Goal: Task Accomplishment & Management: Use online tool/utility

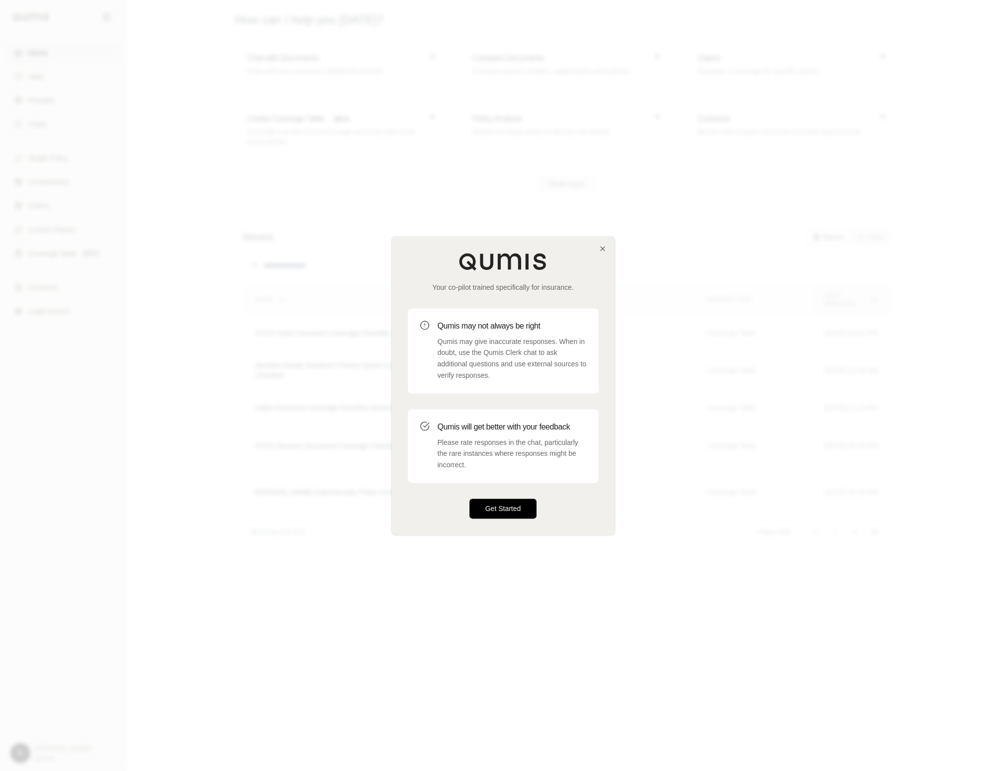
click at [503, 504] on button "Get Started" at bounding box center [504, 508] width 68 height 20
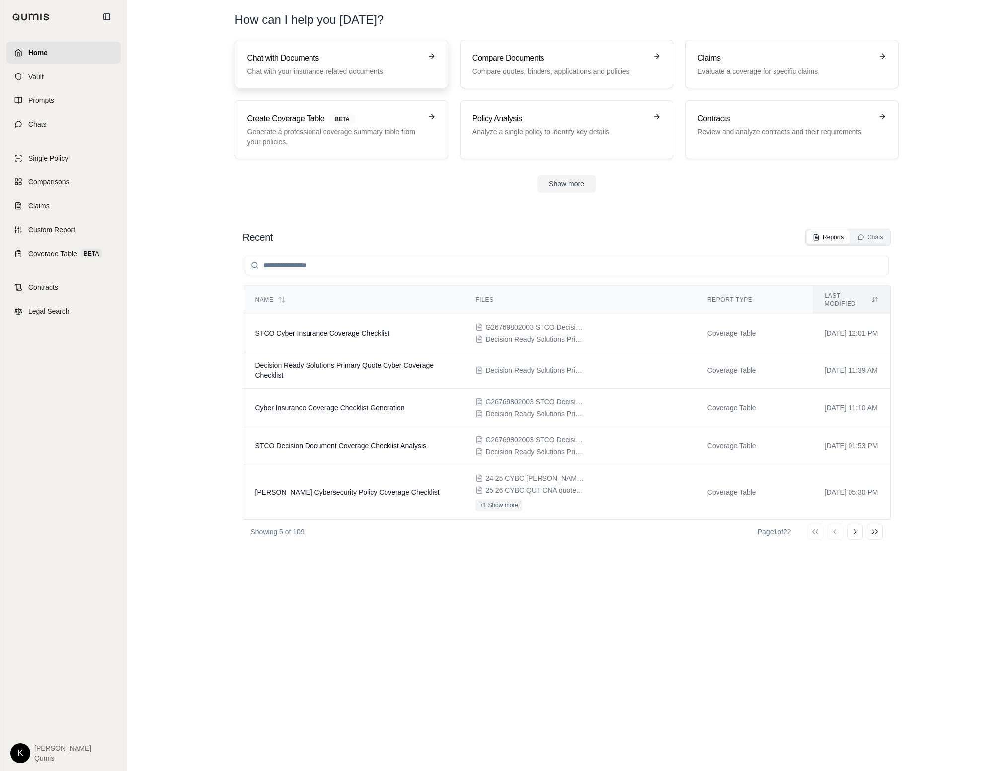
click at [320, 60] on h3 "Chat with Documents" at bounding box center [334, 58] width 174 height 12
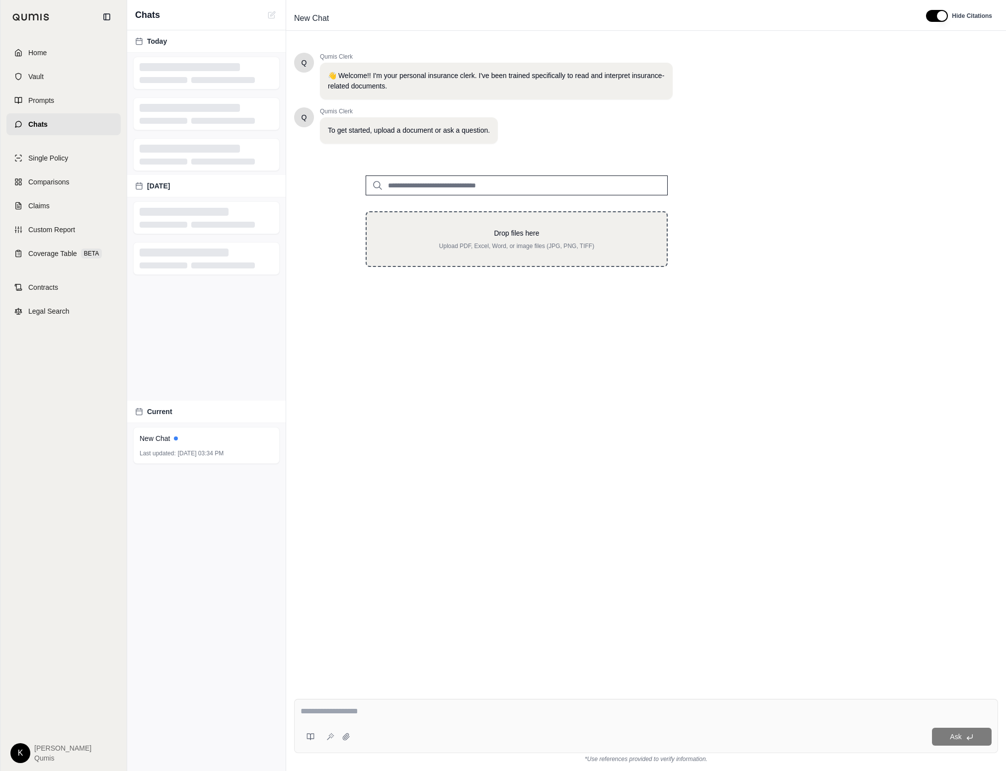
click at [487, 235] on p "Drop files here" at bounding box center [517, 233] width 268 height 10
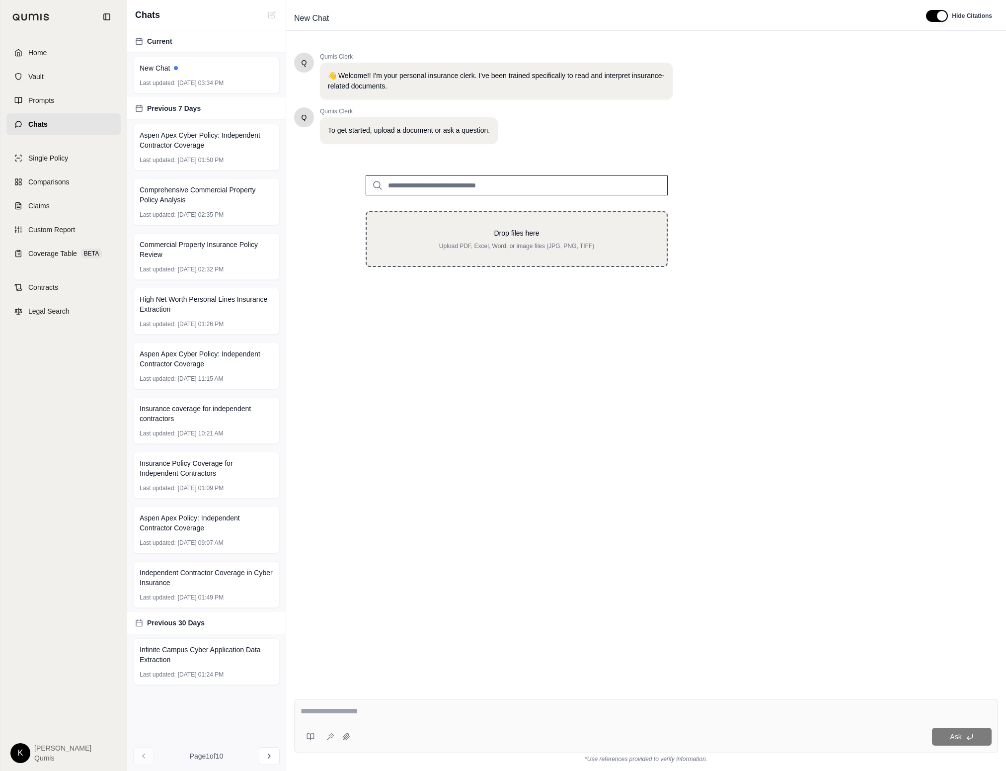
type input "**********"
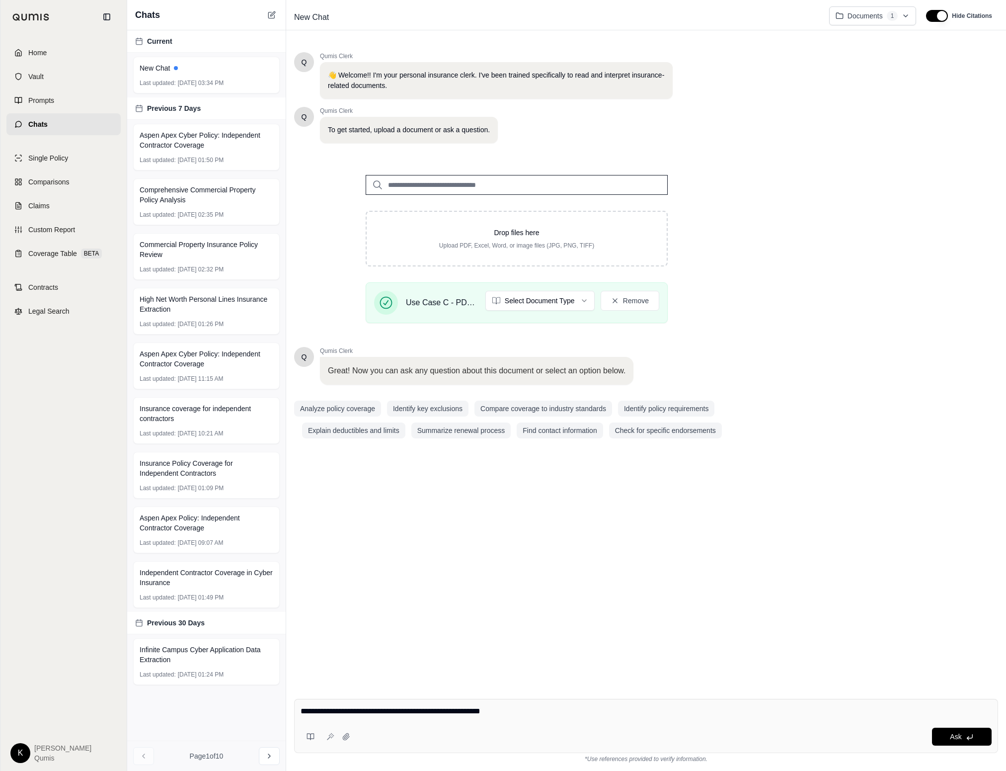
drag, startPoint x: 483, startPoint y: 714, endPoint x: 253, endPoint y: 696, distance: 230.8
click at [253, 697] on div "Chats Current New Chat Last updated: [DATE] 03:34 PM Previous 7 Days Aspen Apex…" at bounding box center [566, 385] width 879 height 771
paste textarea "**********"
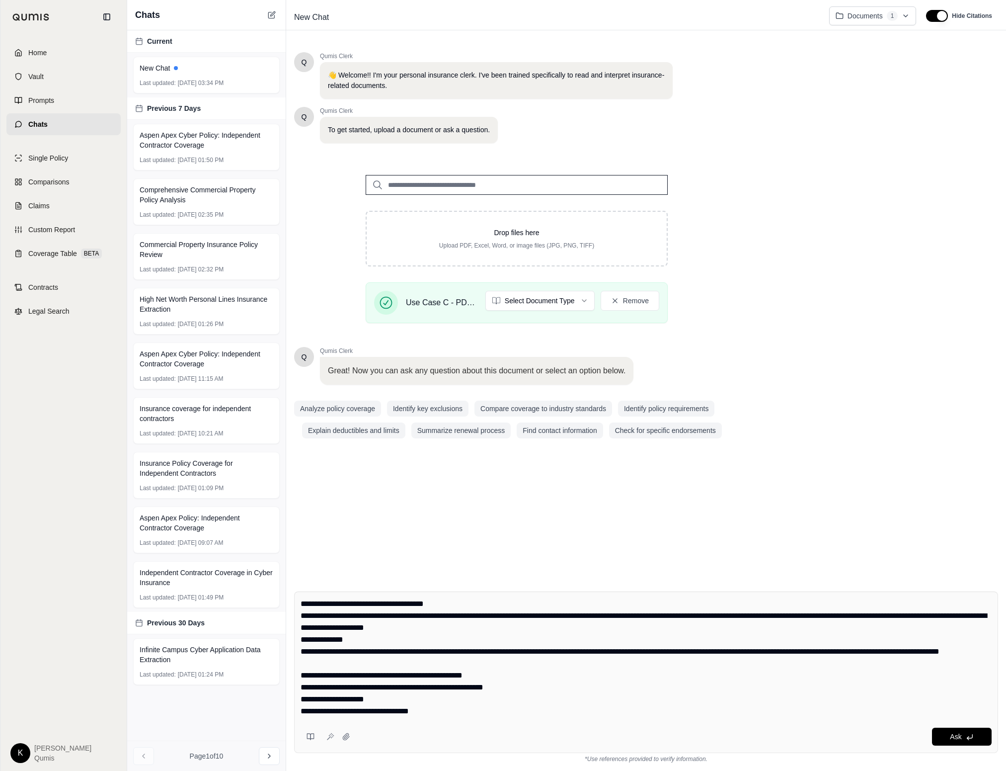
scroll to position [4051, 0]
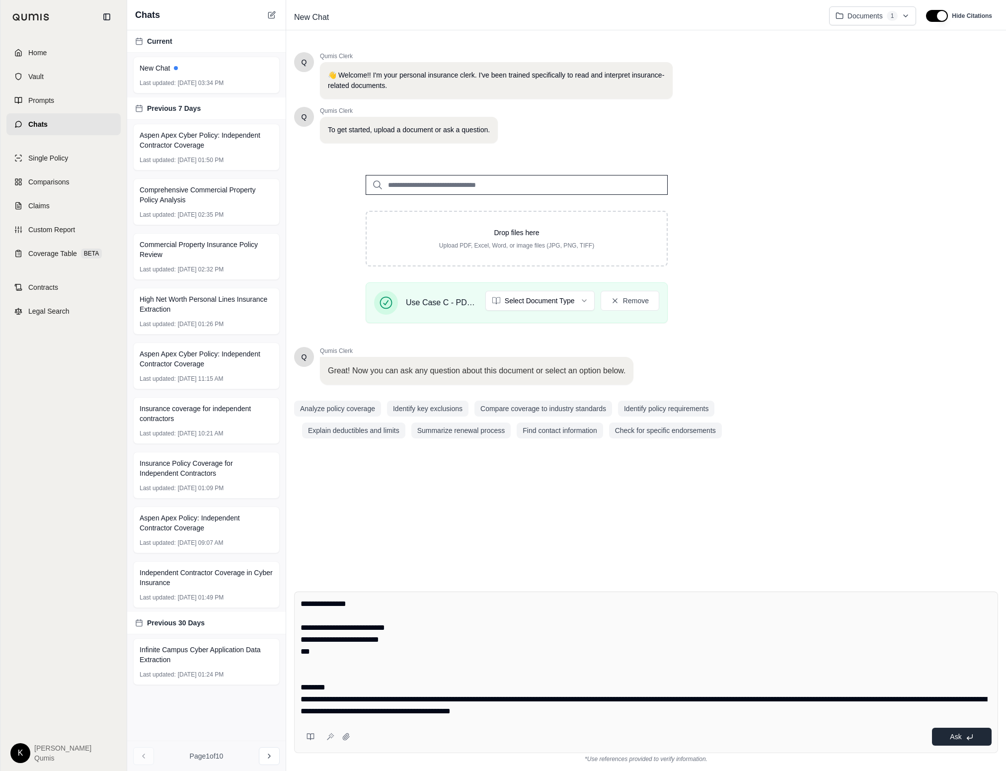
type textarea "**********"
click at [964, 736] on button "Ask" at bounding box center [962, 737] width 60 height 18
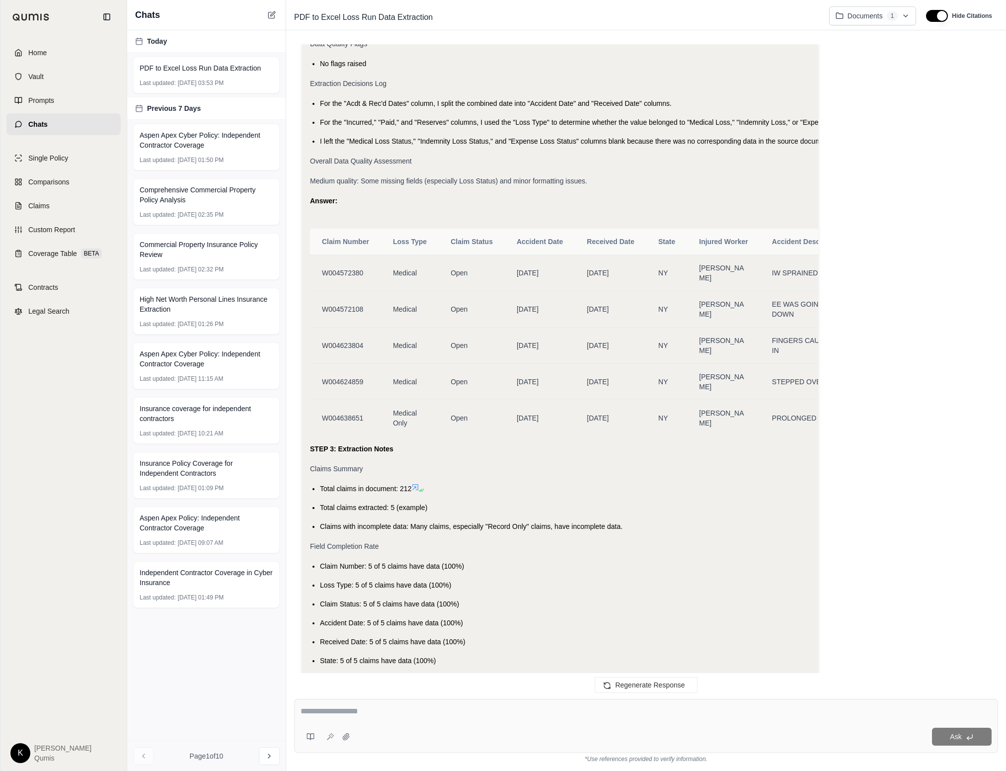
scroll to position [4292, 0]
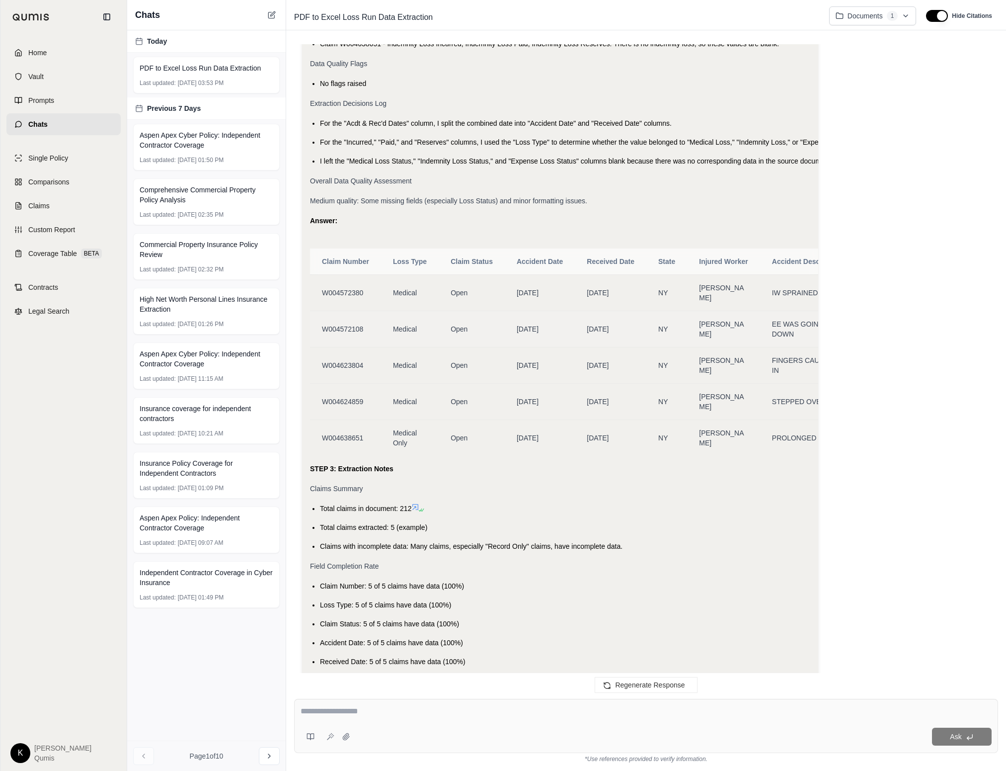
click at [792, 320] on span "EE WAS GOING DOWN" at bounding box center [798, 329] width 52 height 18
drag, startPoint x: 799, startPoint y: 273, endPoint x: 952, endPoint y: 282, distance: 153.3
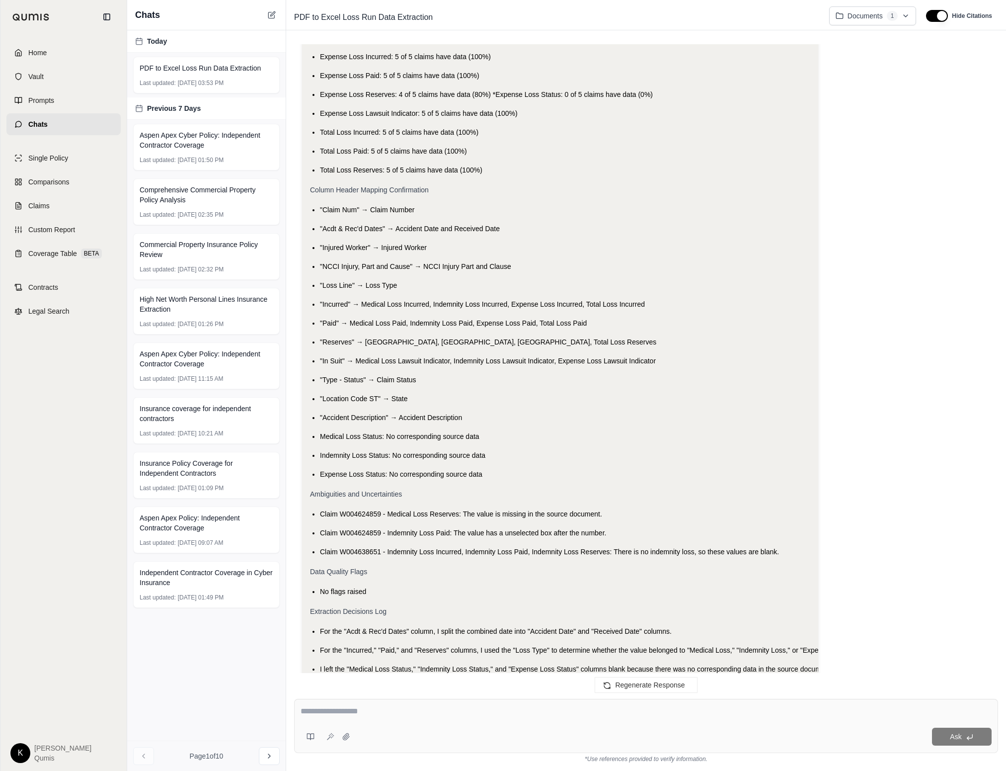
scroll to position [5177, 0]
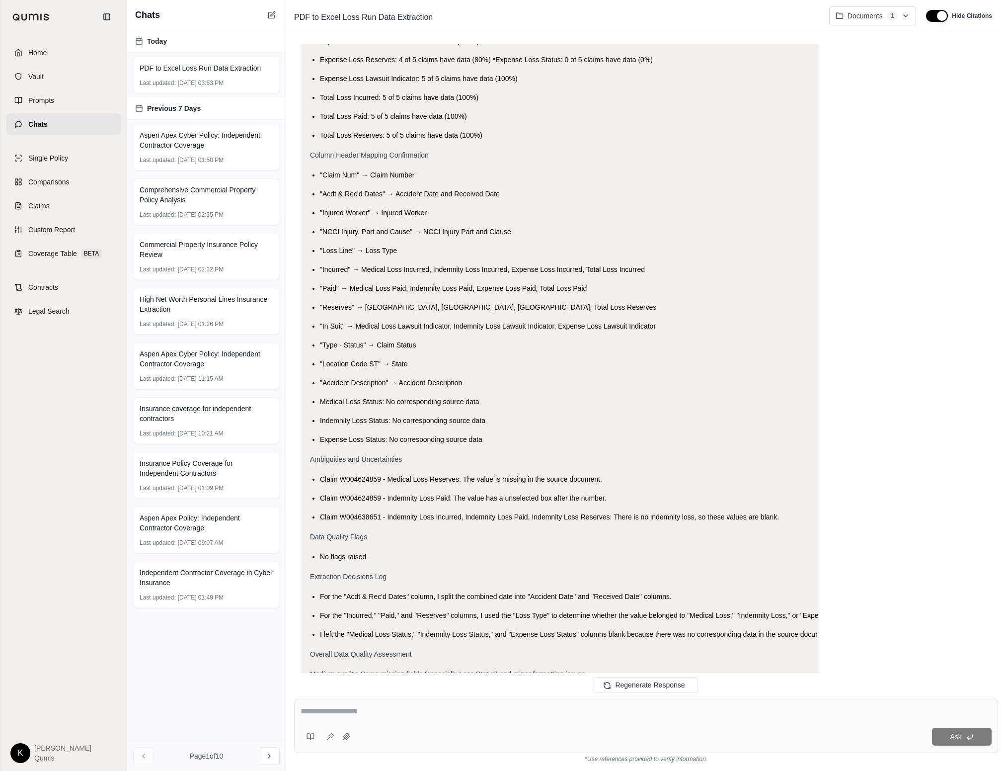
click at [439, 730] on div "Ask" at bounding box center [673, 737] width 638 height 18
click at [371, 719] on div at bounding box center [646, 712] width 691 height 15
click at [343, 713] on textarea at bounding box center [646, 711] width 691 height 12
type textarea "**********"
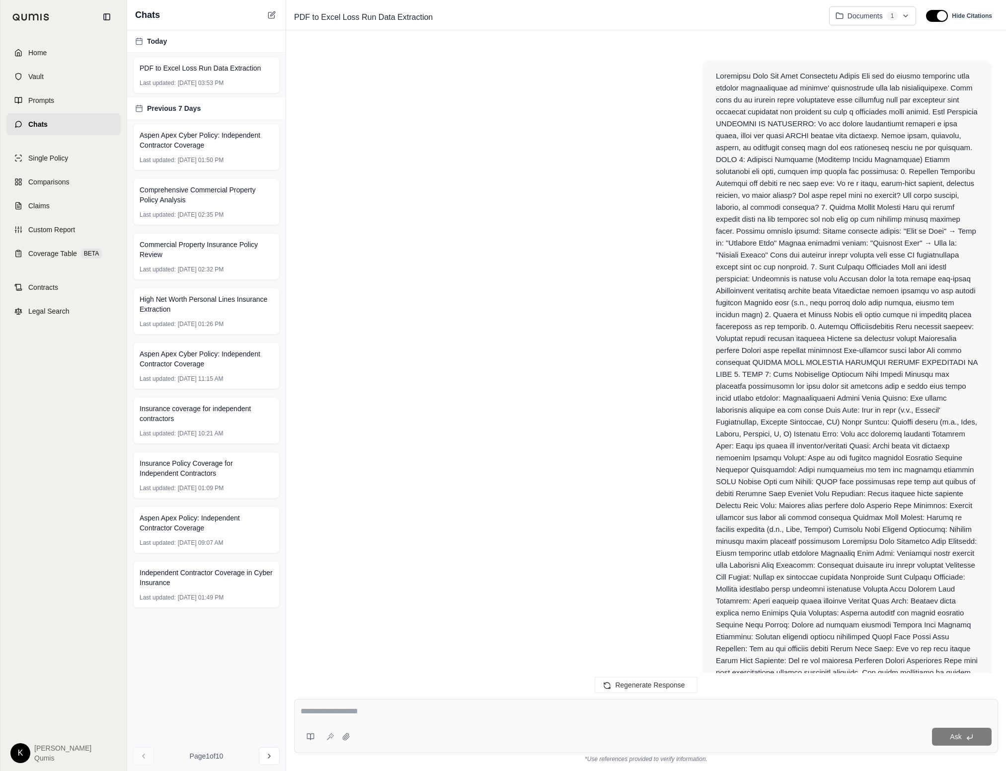
scroll to position [7137, 0]
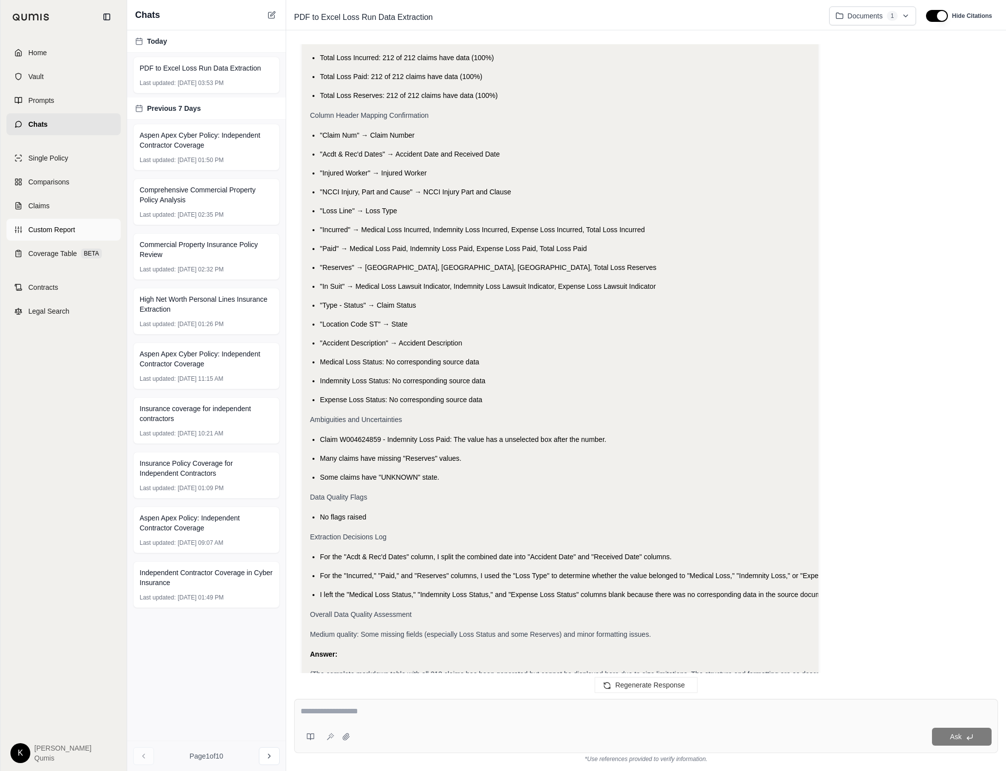
click at [49, 225] on span "Custom Report" at bounding box center [51, 230] width 47 height 10
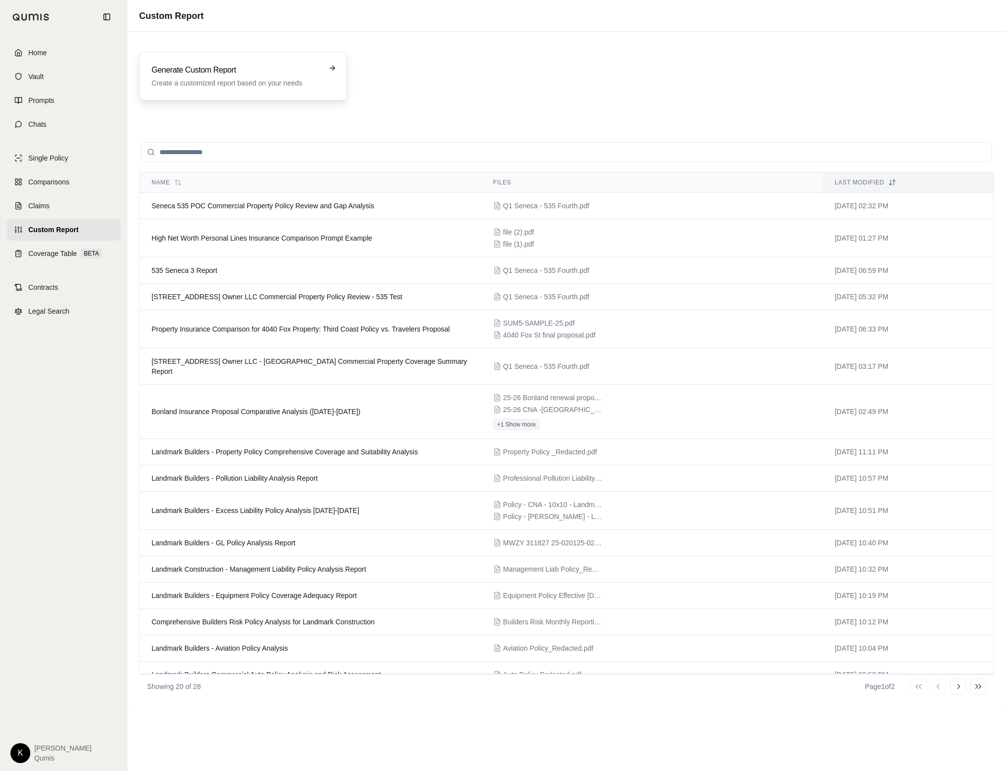
click at [251, 73] on h3 "Generate Custom Report" at bounding box center [236, 70] width 169 height 12
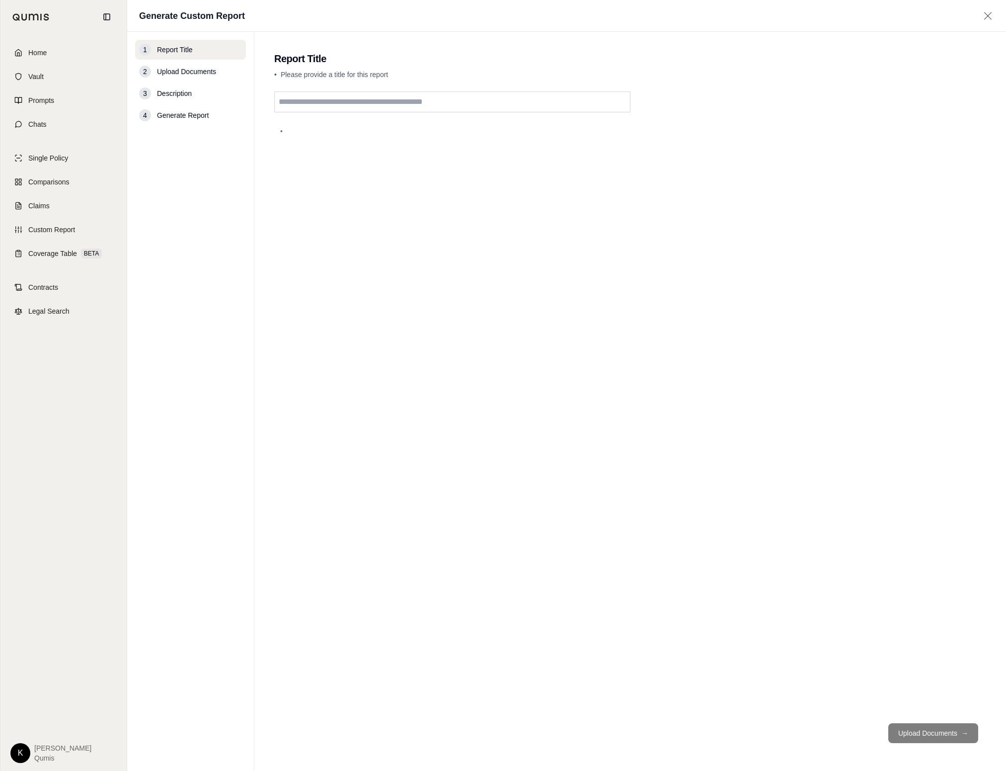
click at [408, 103] on input "text" at bounding box center [452, 101] width 356 height 21
type input "**********"
click at [944, 728] on button "Upload Documents →" at bounding box center [934, 733] width 90 height 20
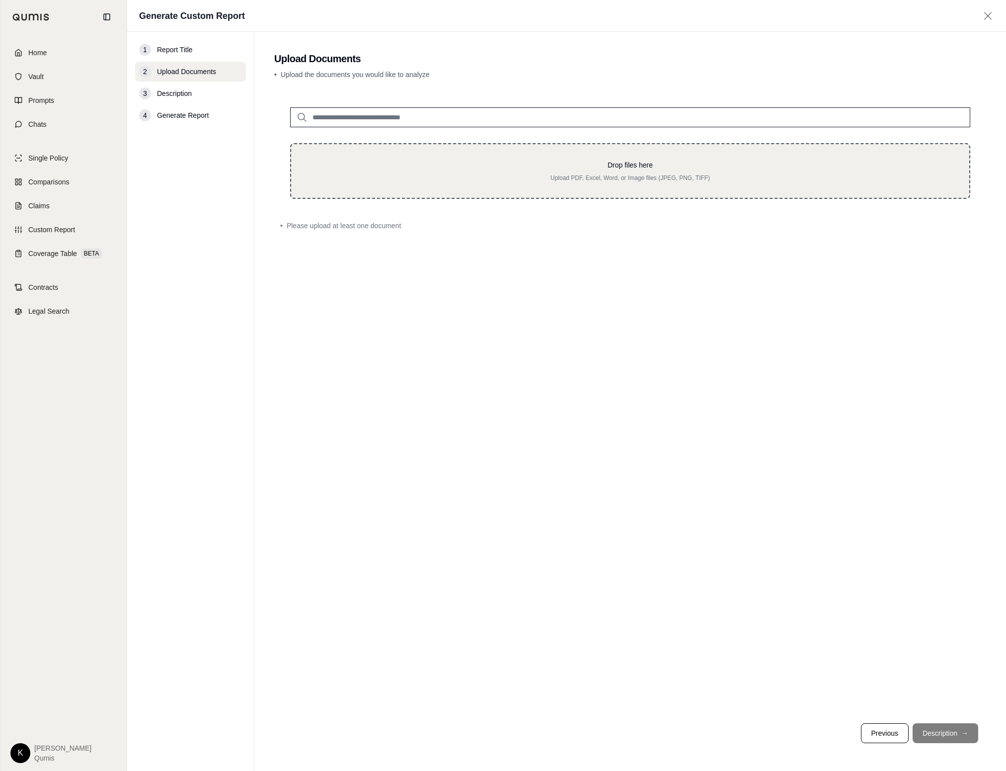
click at [471, 169] on p "Drop files here" at bounding box center [630, 165] width 647 height 10
type input "**********"
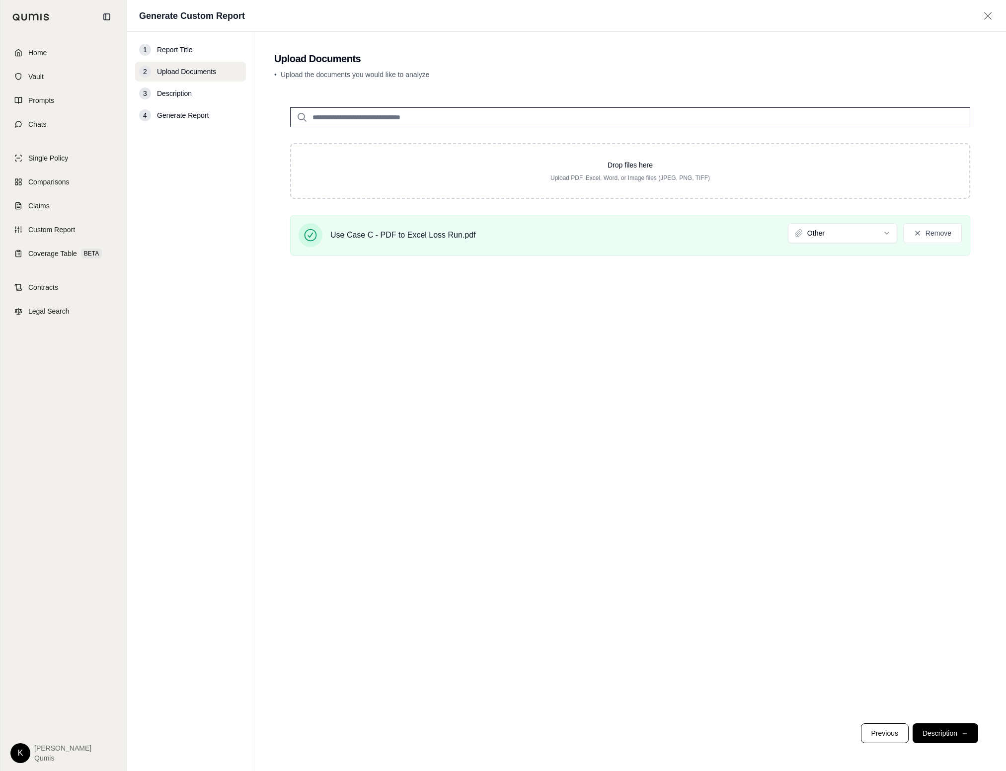
click at [833, 229] on html "Home Vault Prompts Chats Single Policy Comparisons Claims Custom Report Coverag…" at bounding box center [503, 385] width 1006 height 771
click at [701, 363] on div "Drop files here Upload PDF, Excel, Word, or Image files (JPEG, PNG, TIFF) Use C…" at bounding box center [630, 403] width 712 height 624
click at [945, 737] on button "Description →" at bounding box center [946, 733] width 66 height 20
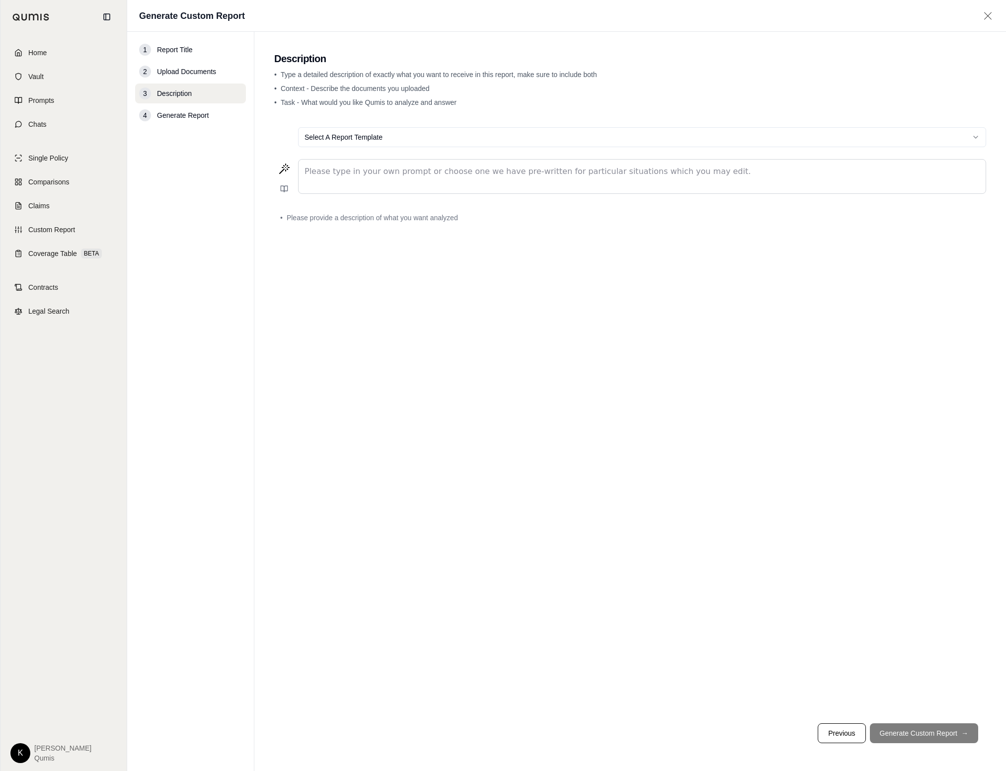
click at [438, 174] on p "editable markdown" at bounding box center [642, 171] width 675 height 12
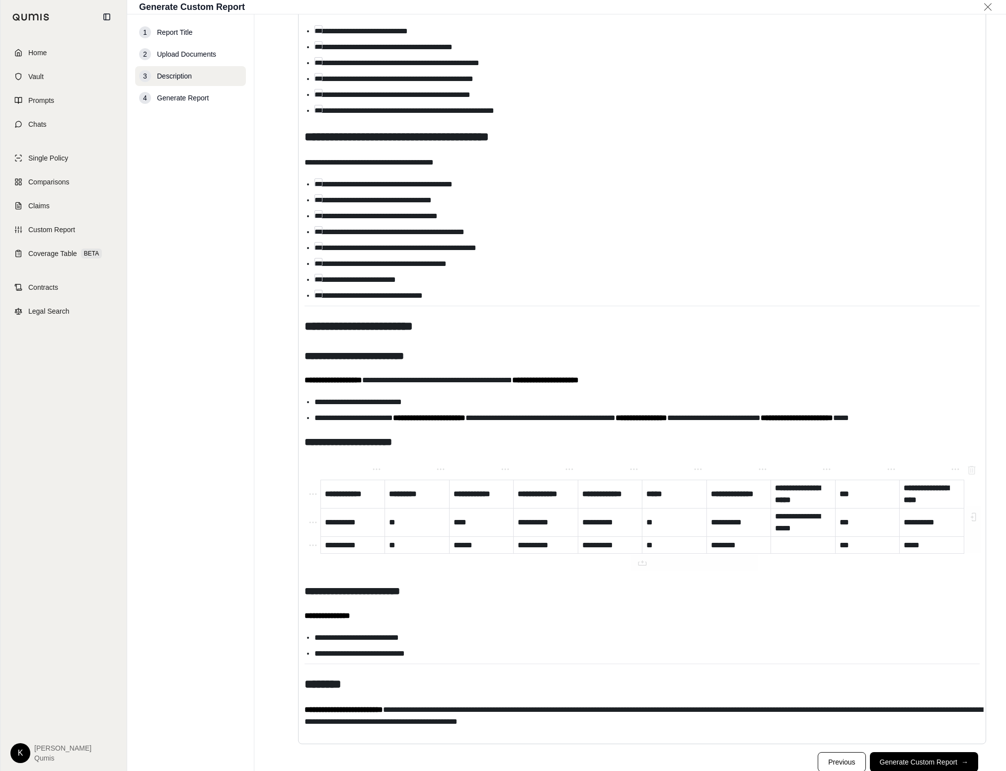
scroll to position [4391, 0]
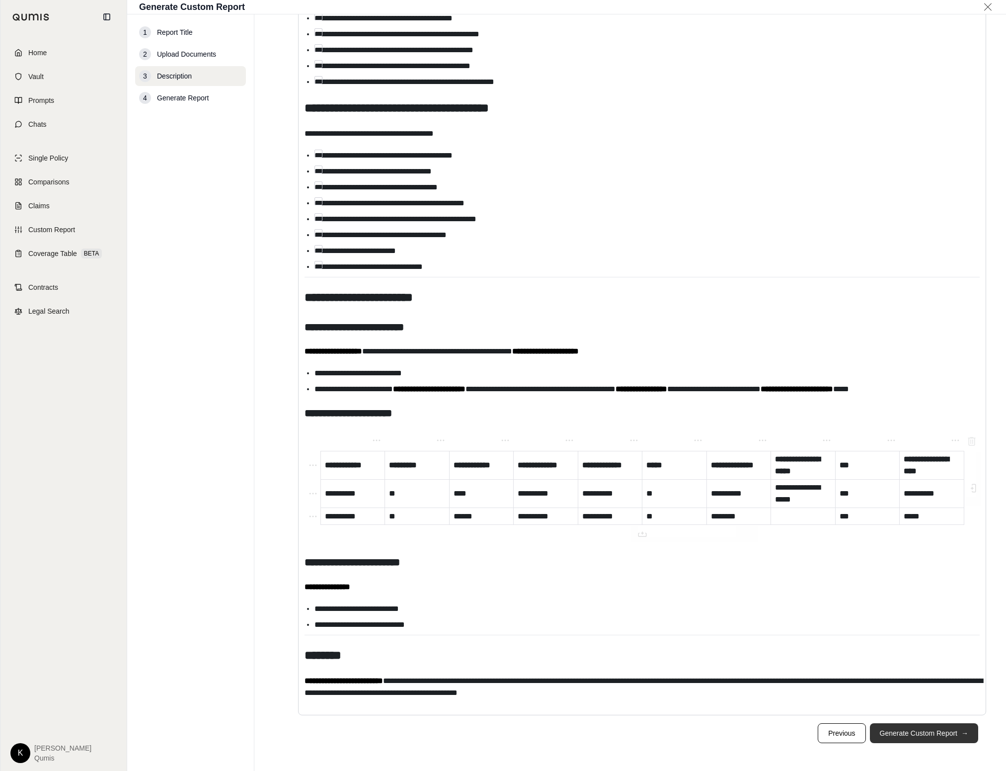
click at [913, 737] on button "Generate Custom Report →" at bounding box center [924, 733] width 108 height 20
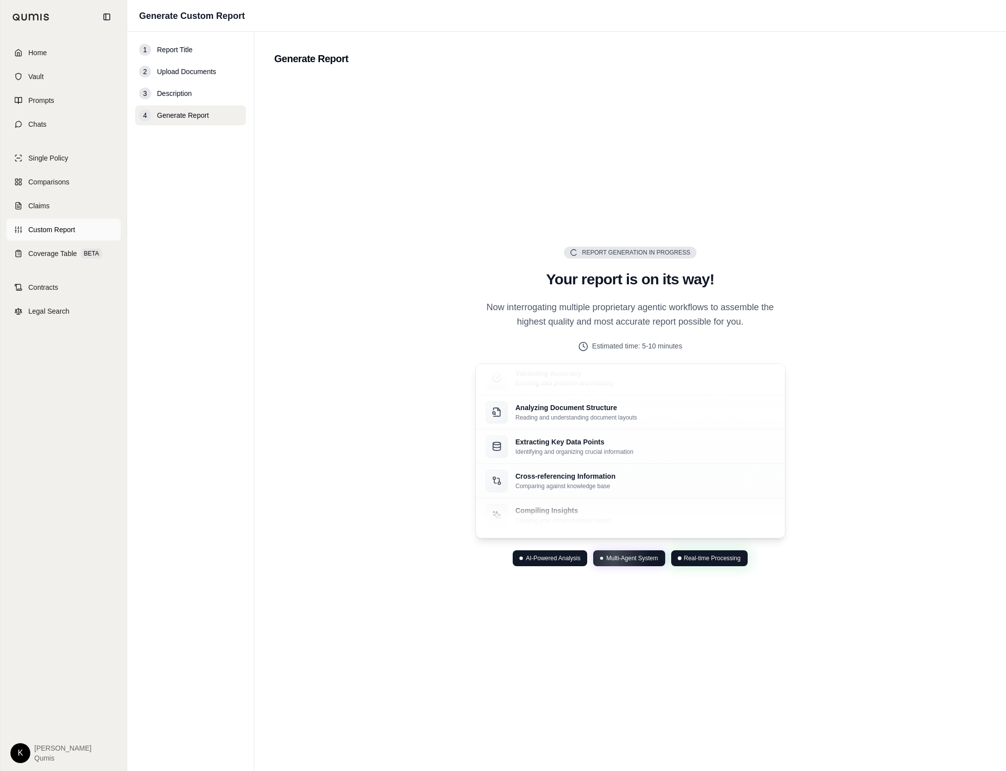
click at [77, 230] on link "Custom Report" at bounding box center [63, 230] width 114 height 22
